Goal: Information Seeking & Learning: Learn about a topic

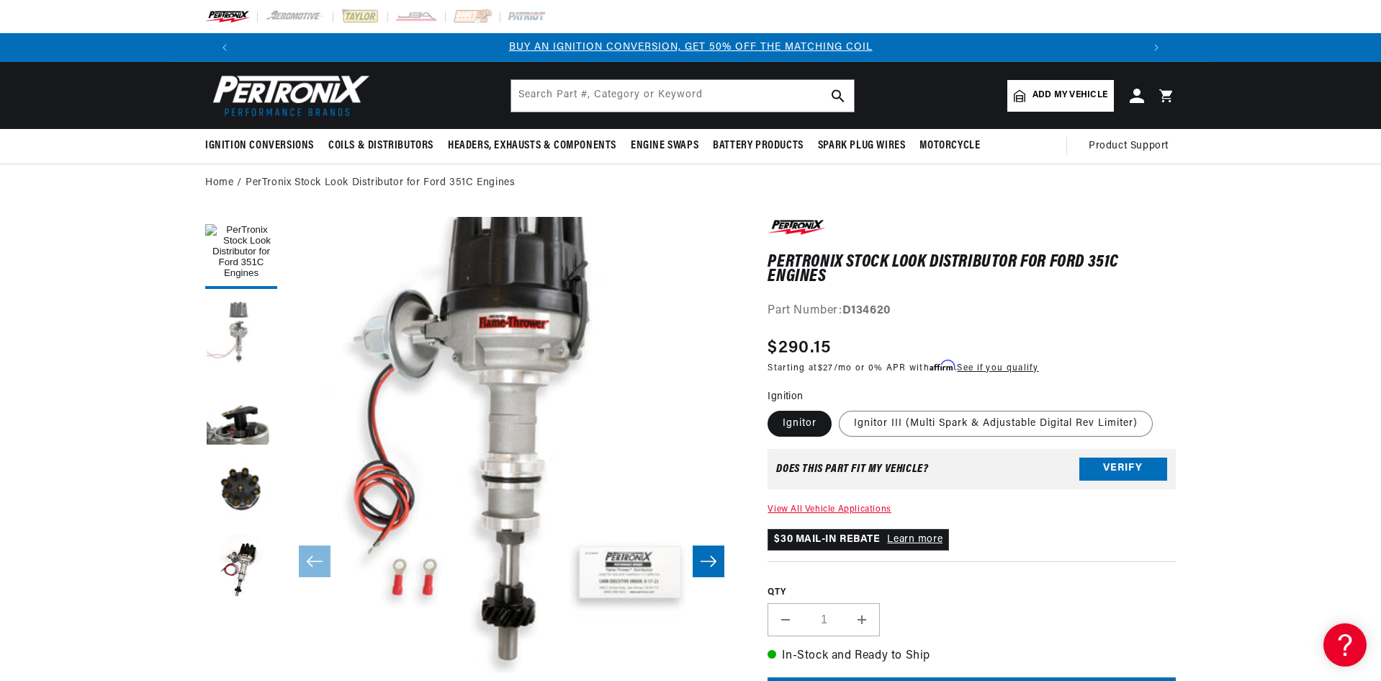
click at [243, 328] on button "Load image 2 in gallery view" at bounding box center [241, 332] width 72 height 72
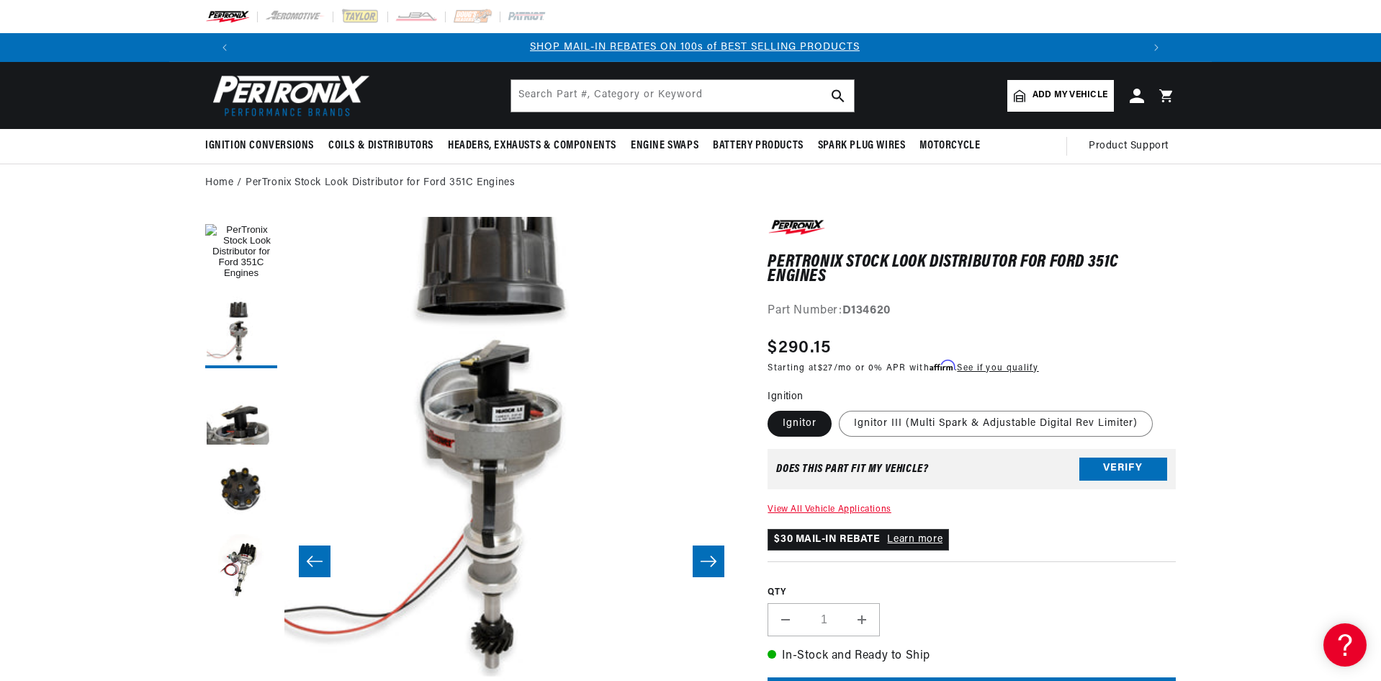
scroll to position [0, 900]
click at [708, 564] on icon "Slide right" at bounding box center [708, 561] width 17 height 14
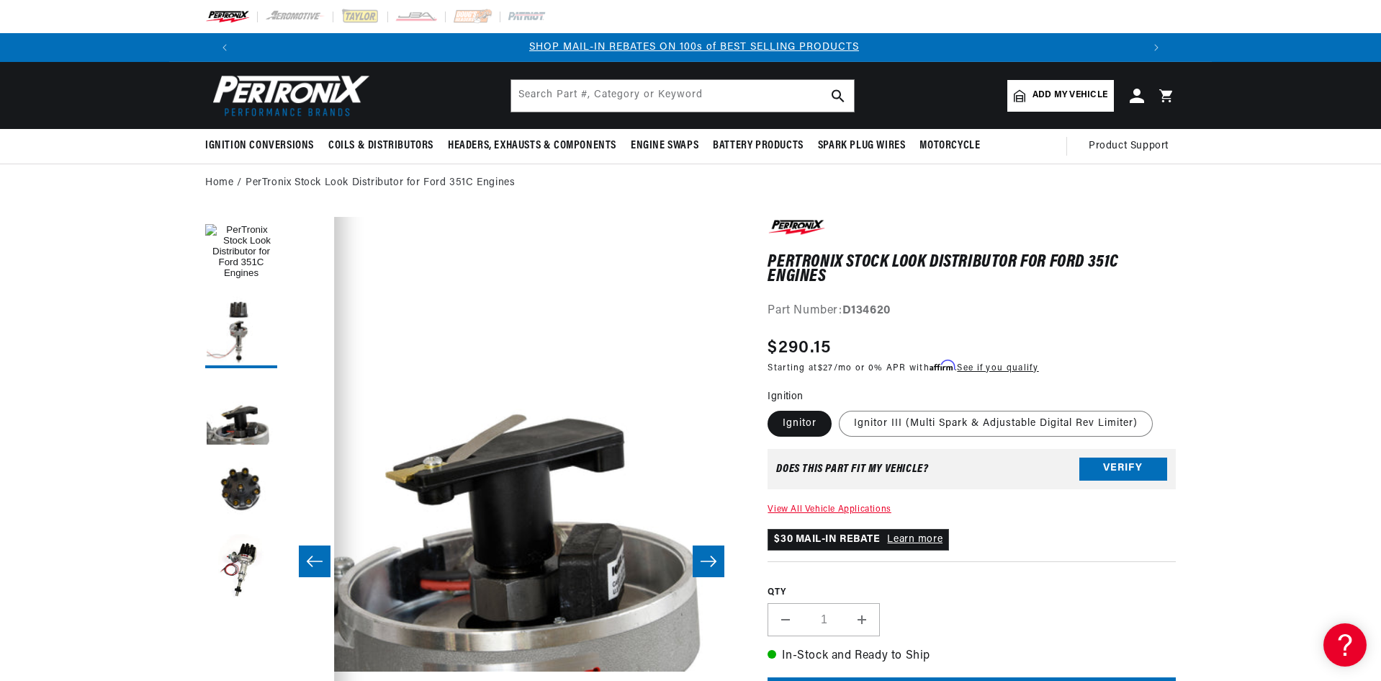
scroll to position [0, 910]
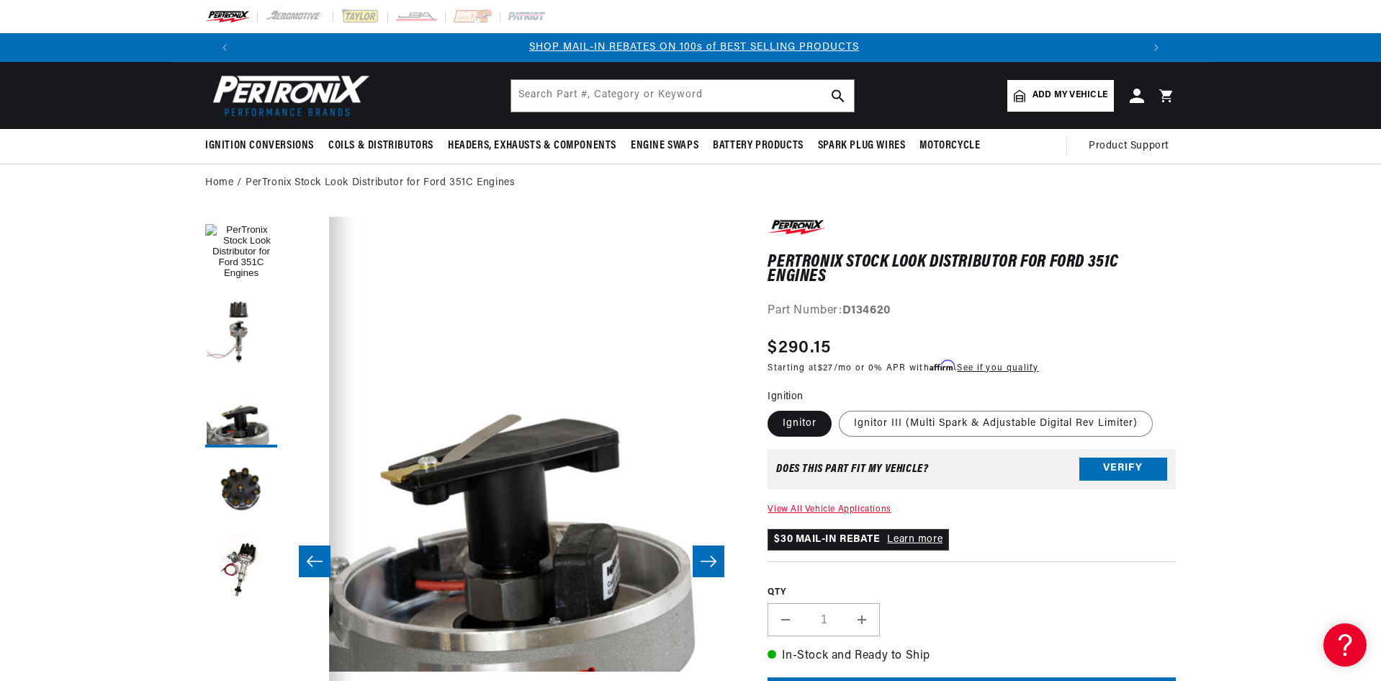
click at [708, 564] on icon "Slide right" at bounding box center [708, 561] width 17 height 14
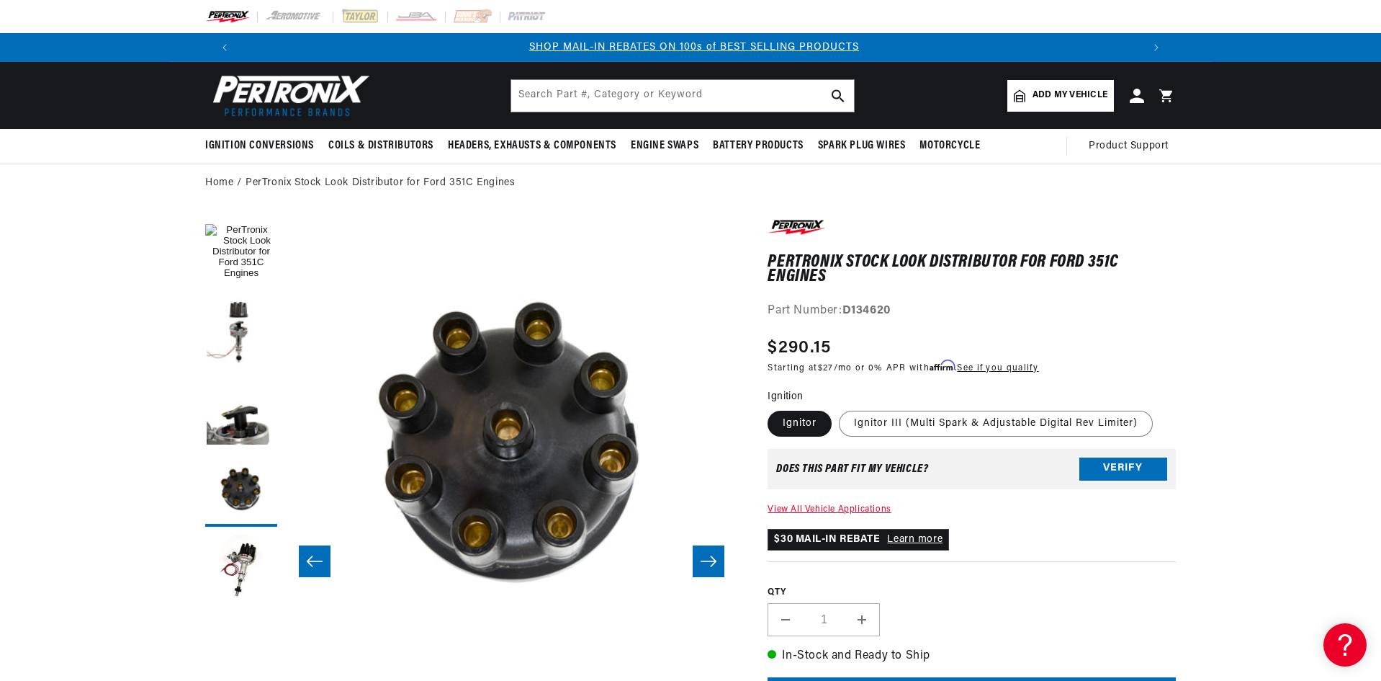
click at [708, 564] on icon "Slide right" at bounding box center [708, 561] width 17 height 14
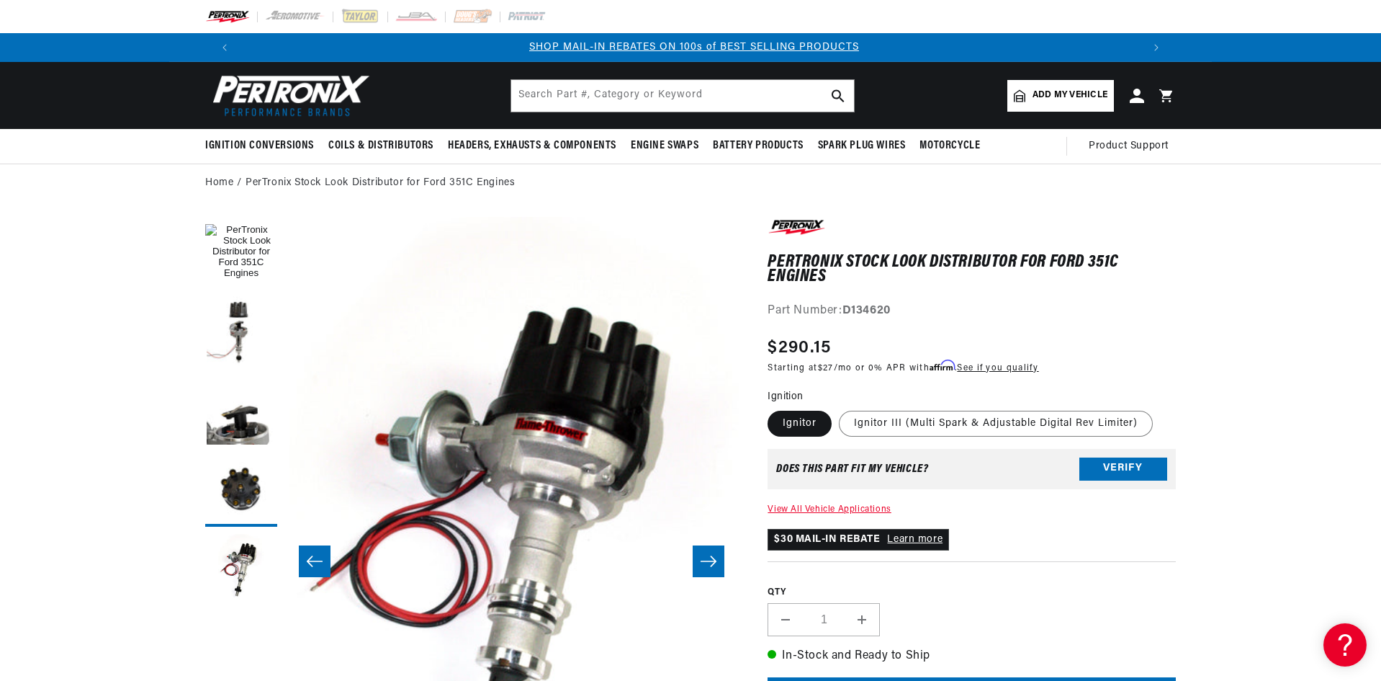
scroll to position [0, 1819]
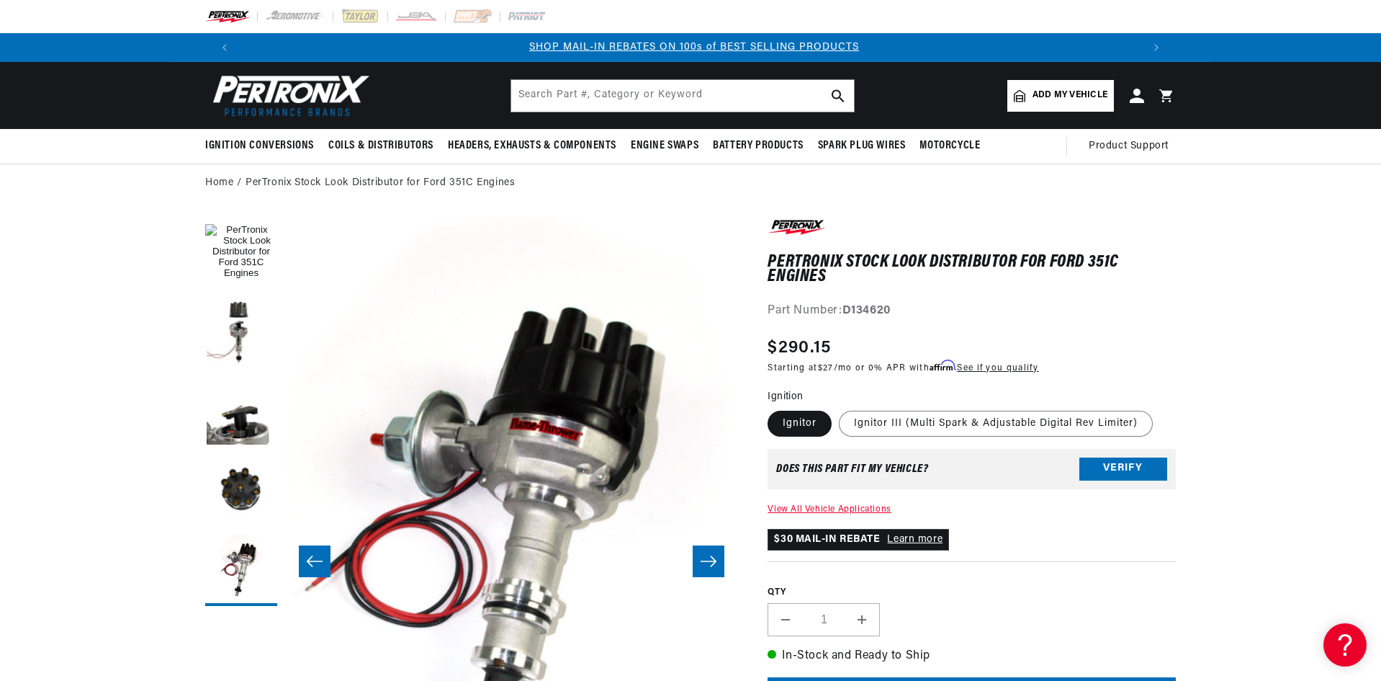
click at [708, 564] on icon "Slide right" at bounding box center [708, 561] width 17 height 14
click at [246, 331] on button "Load image 2 in gallery view" at bounding box center [241, 332] width 72 height 72
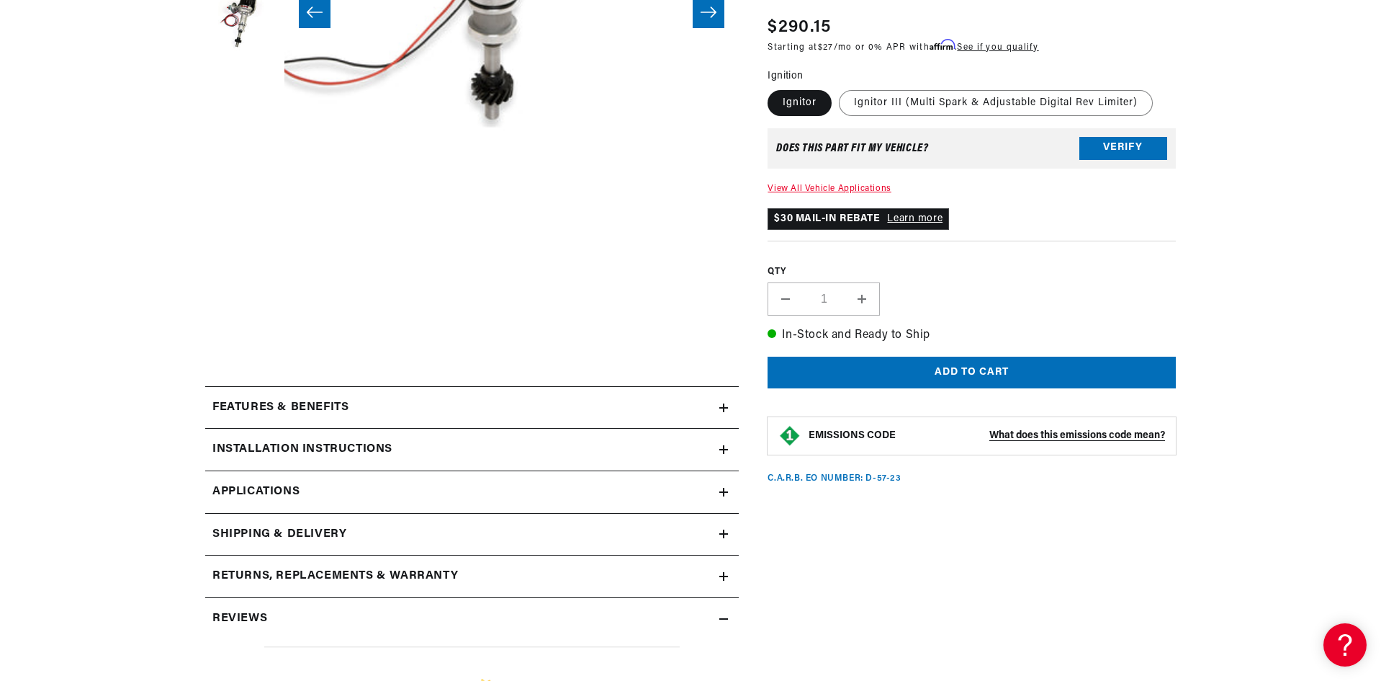
scroll to position [720, 0]
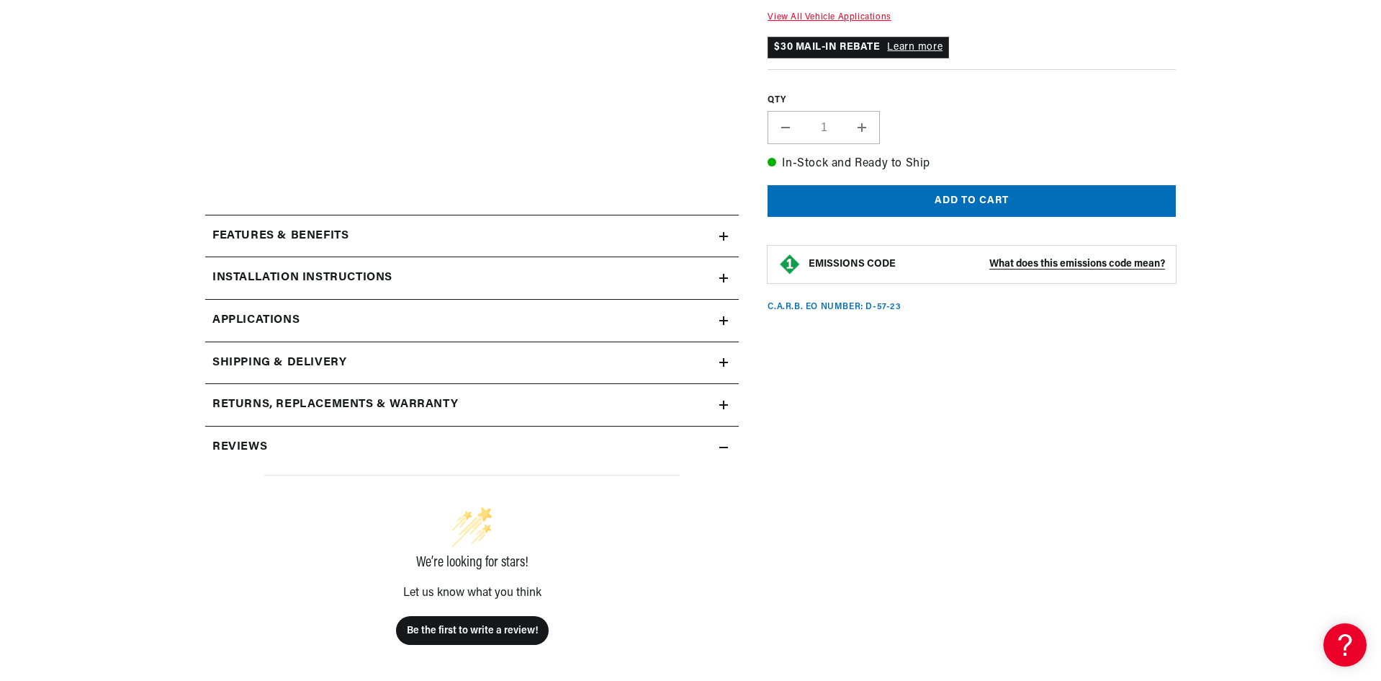
click at [237, 242] on h2 "Features & Benefits" at bounding box center [280, 236] width 136 height 19
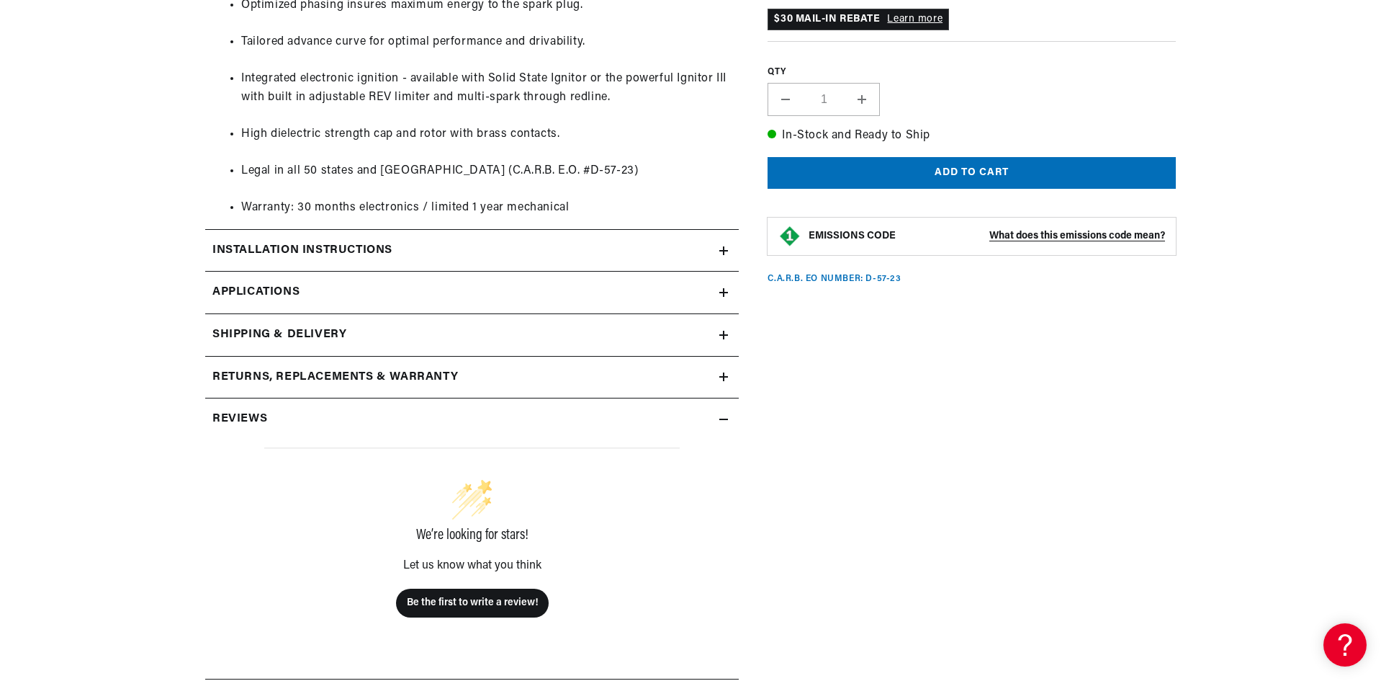
scroll to position [0, 0]
click at [219, 293] on span "Applications" at bounding box center [255, 292] width 87 height 19
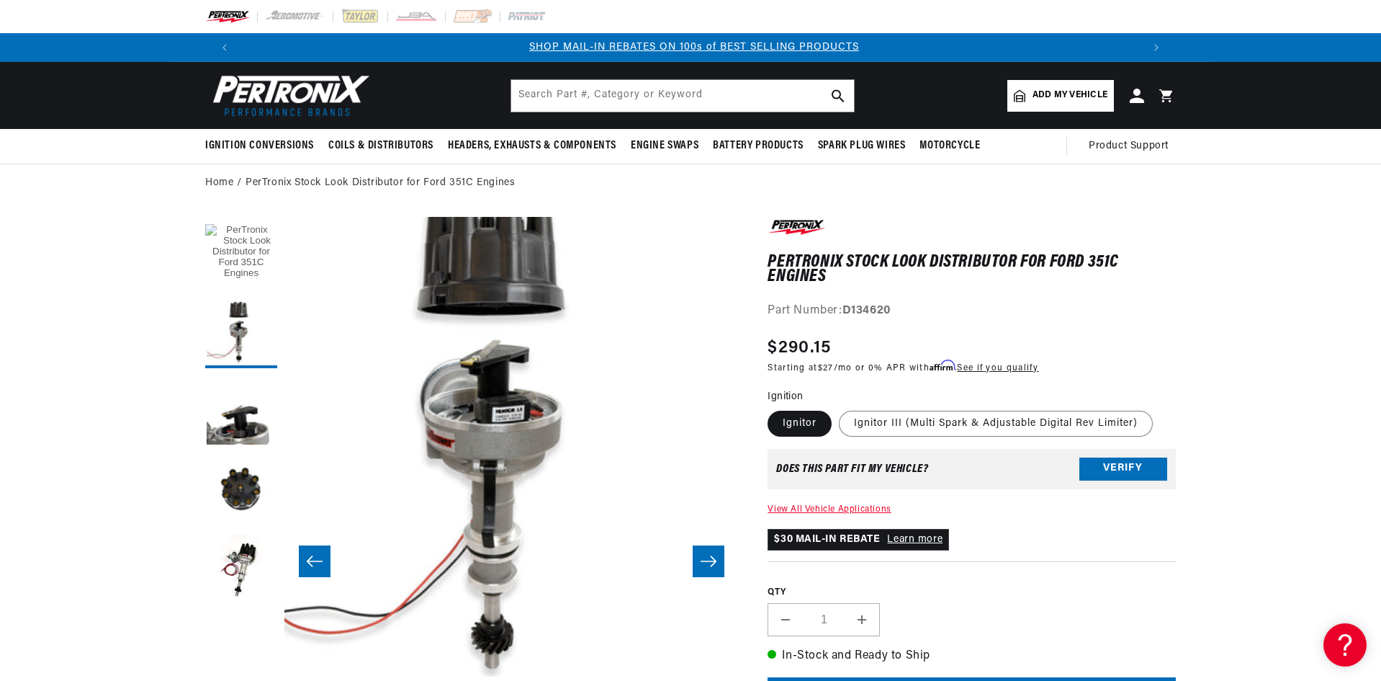
click at [233, 244] on button "Load image 1 in gallery view" at bounding box center [241, 253] width 72 height 72
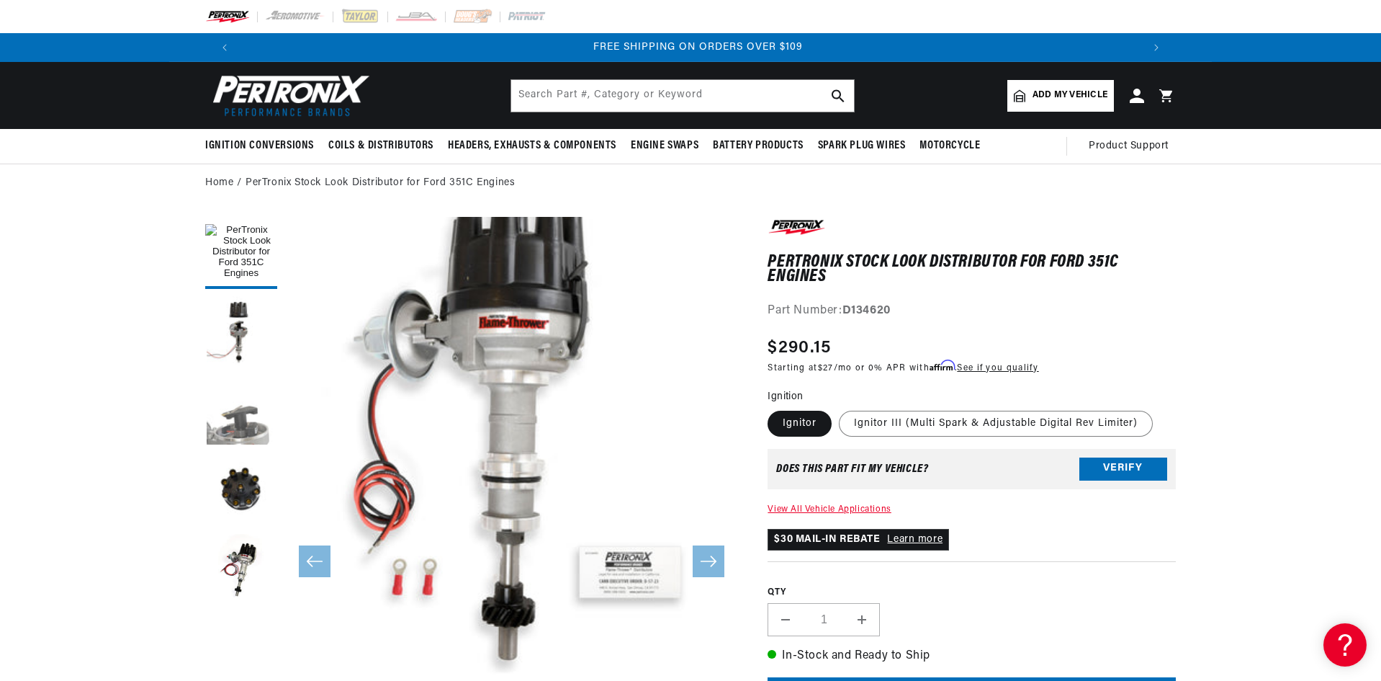
click at [236, 425] on button "Load image 3 in gallery view" at bounding box center [241, 411] width 72 height 72
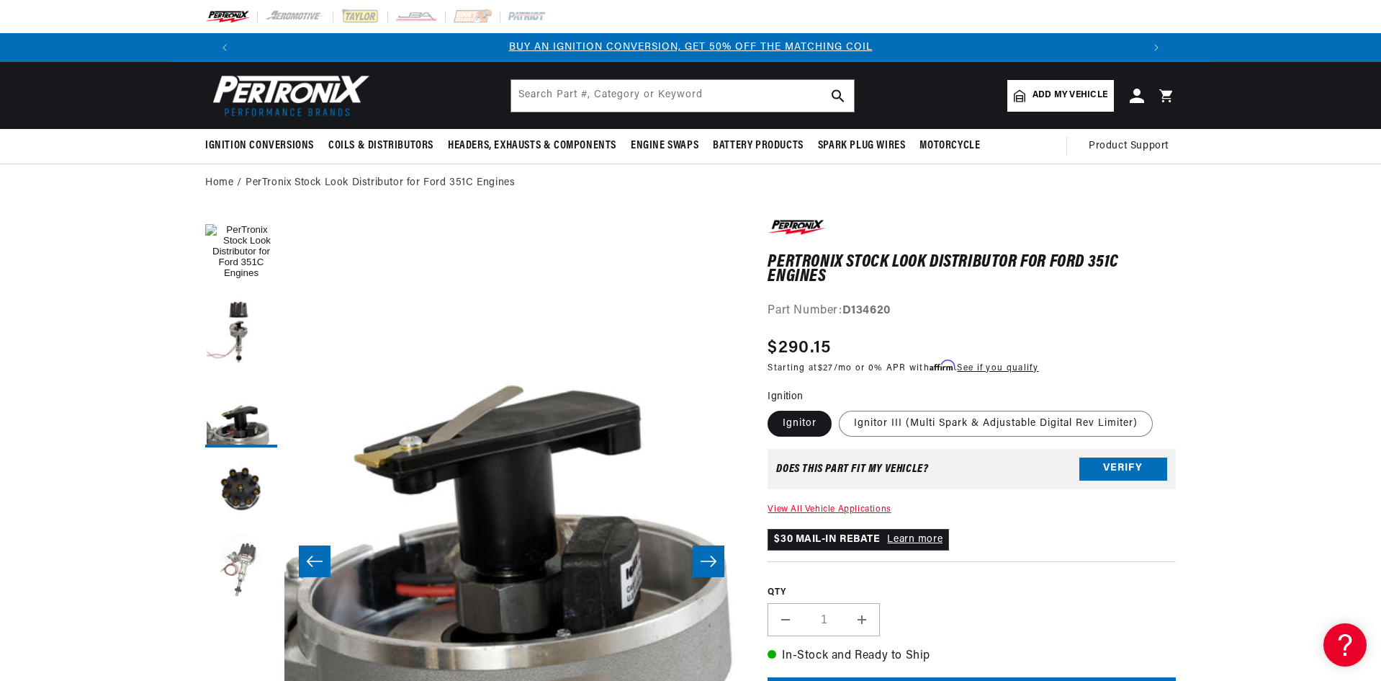
click at [244, 566] on button "Load image 5 in gallery view" at bounding box center [241, 570] width 72 height 72
